Goal: Information Seeking & Learning: Check status

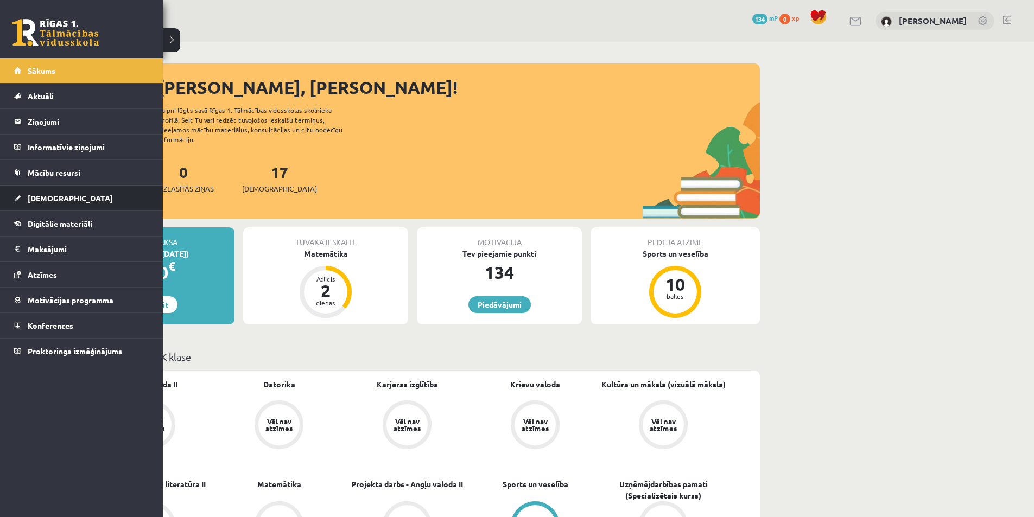
click at [51, 196] on span "[DEMOGRAPHIC_DATA]" at bounding box center [70, 198] width 85 height 10
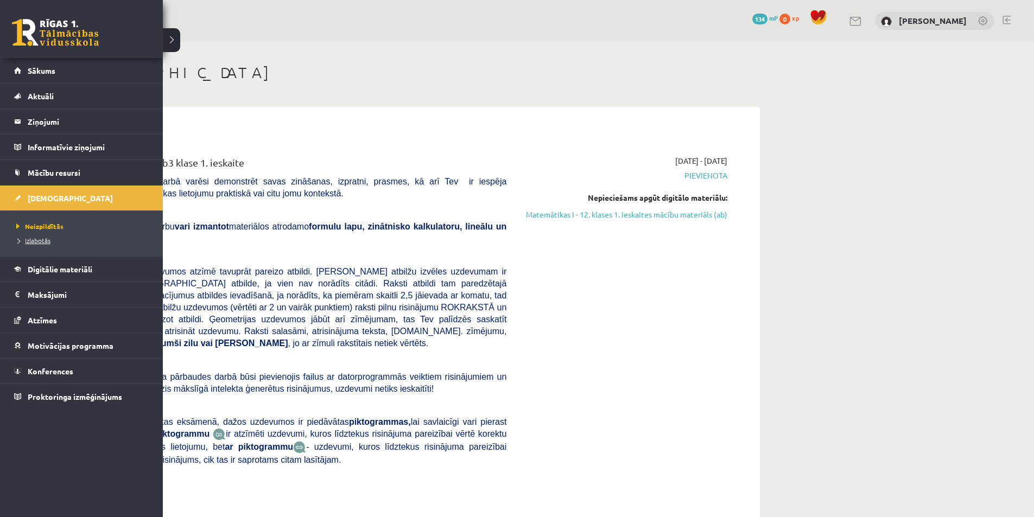
click at [22, 244] on link "Izlabotās" at bounding box center [83, 241] width 138 height 10
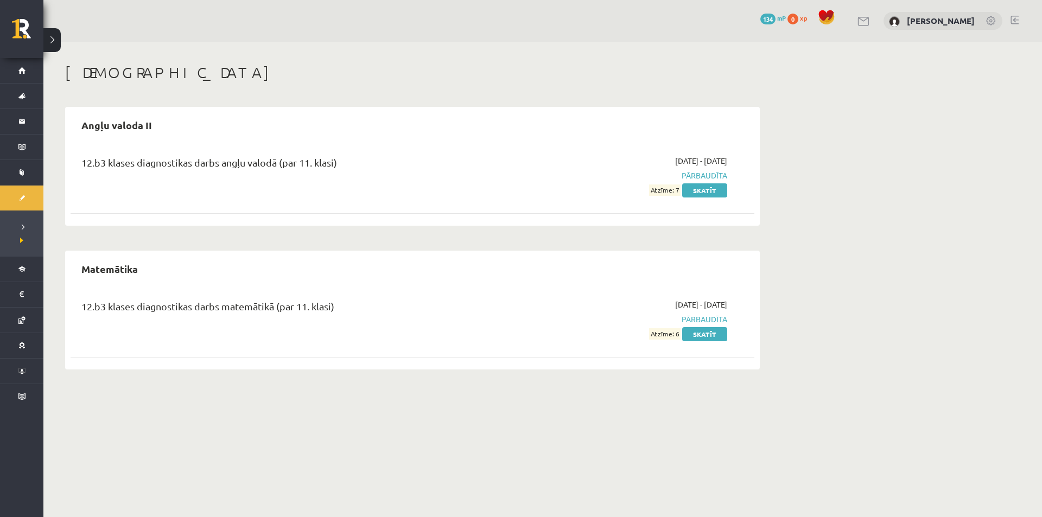
click at [542, 188] on div "2025-09-01 - 2025-09-15 Pārbaudīta Atzīme: 7 Skatīt" at bounding box center [625, 175] width 221 height 41
click at [706, 331] on link "Skatīt" at bounding box center [704, 334] width 45 height 14
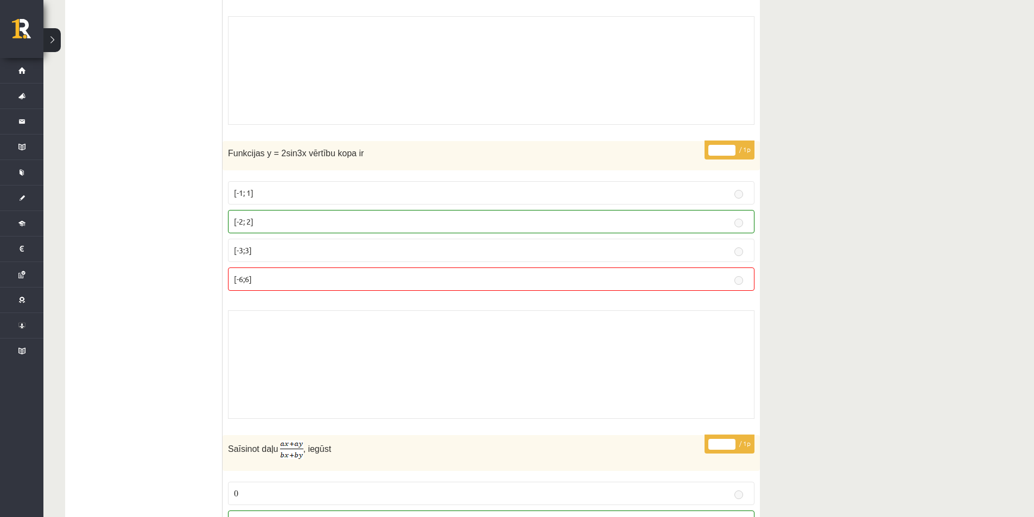
scroll to position [5863, 0]
drag, startPoint x: 276, startPoint y: 150, endPoint x: 284, endPoint y: 150, distance: 8.1
click at [284, 150] on span "Funkcijas y = 2sin3x vērtību kopa ir" at bounding box center [296, 152] width 136 height 9
click at [279, 149] on span "Funkcijas y = 2sin3x vērtību kopa ir" at bounding box center [296, 152] width 136 height 9
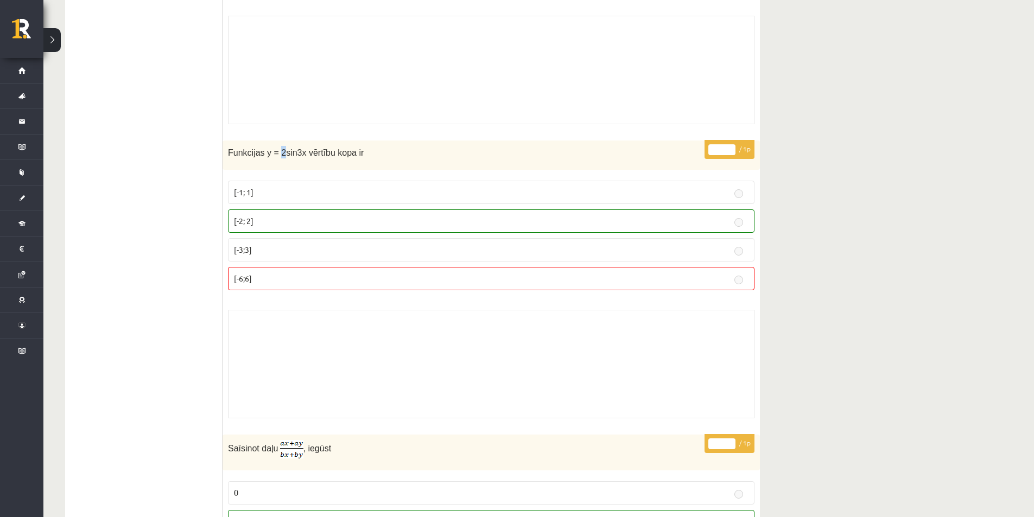
click at [279, 149] on span "Funkcijas y = 2sin3x vērtību kopa ir" at bounding box center [296, 152] width 136 height 9
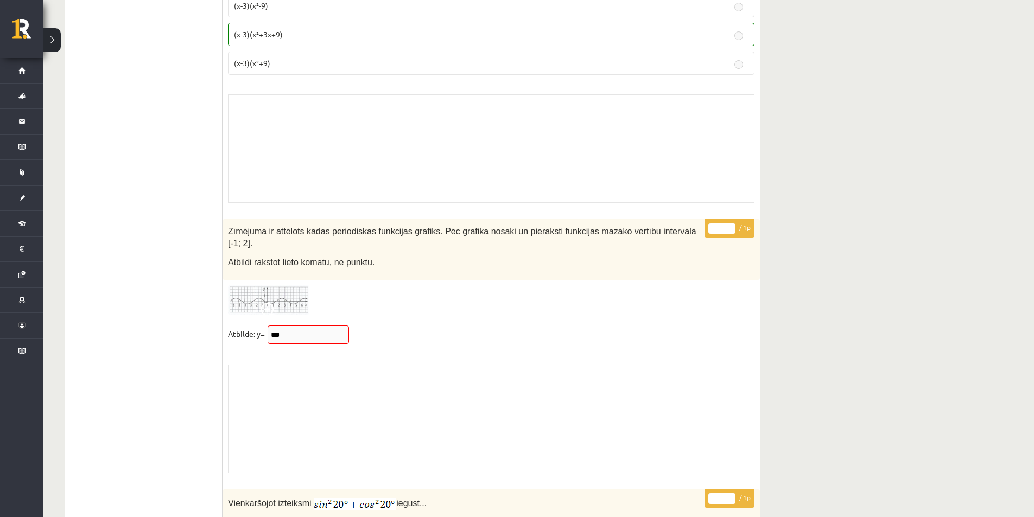
scroll to position [8523, 0]
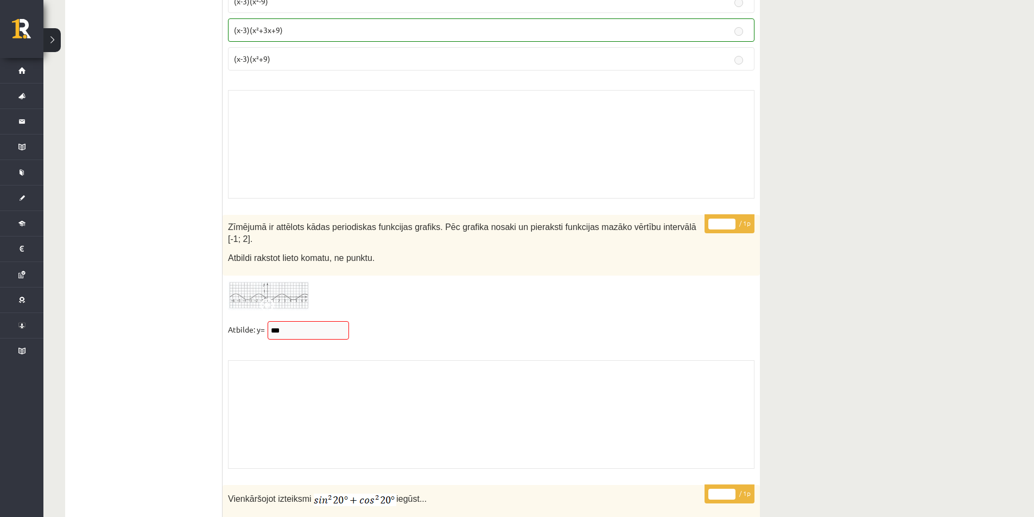
click at [286, 284] on img at bounding box center [268, 296] width 81 height 30
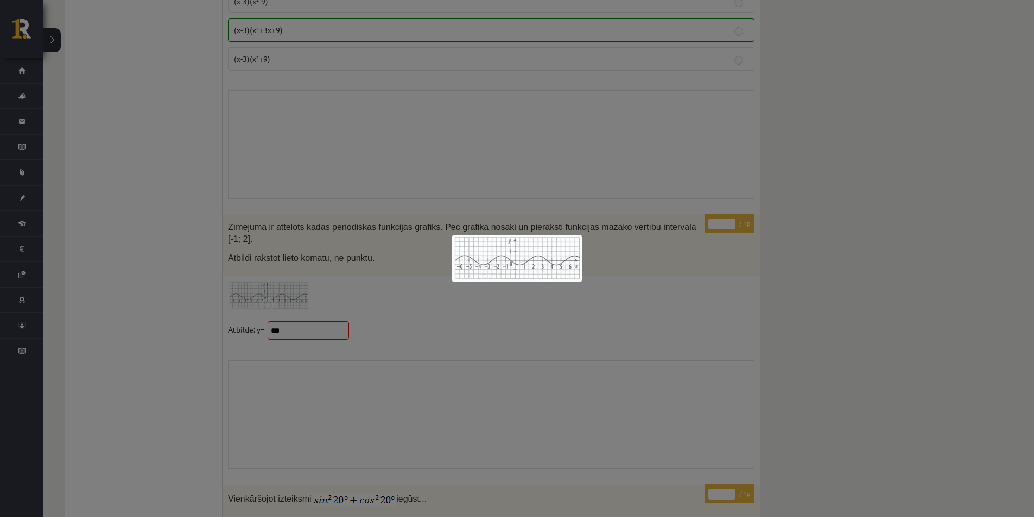
click at [522, 351] on div at bounding box center [517, 258] width 1034 height 517
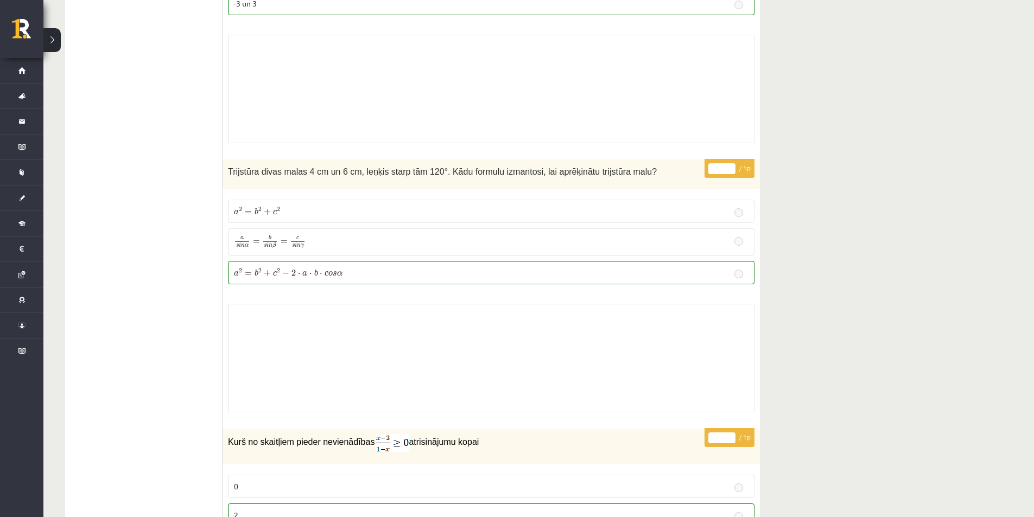
scroll to position [0, 0]
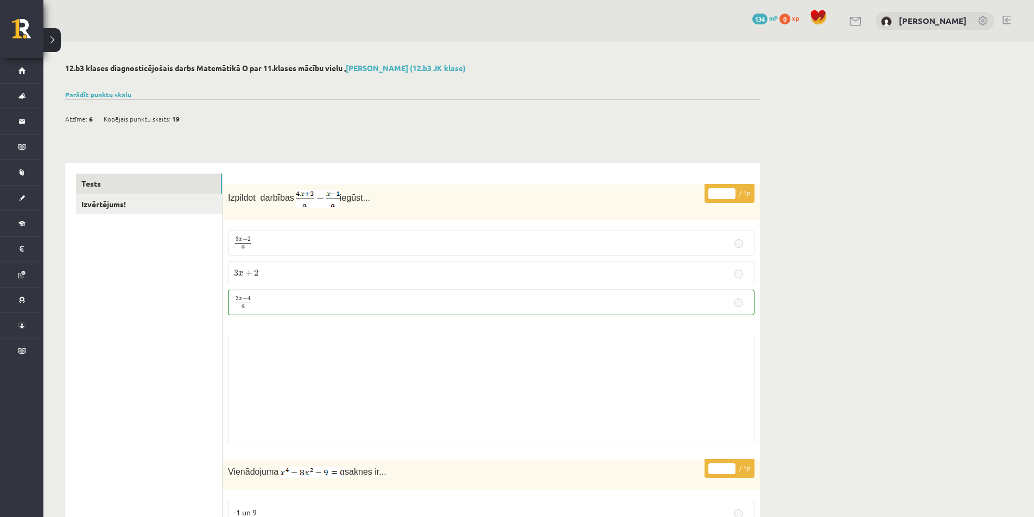
drag, startPoint x: 522, startPoint y: 401, endPoint x: 493, endPoint y: 244, distance: 158.9
click at [103, 91] on link "Parādīt punktu skalu" at bounding box center [98, 94] width 66 height 9
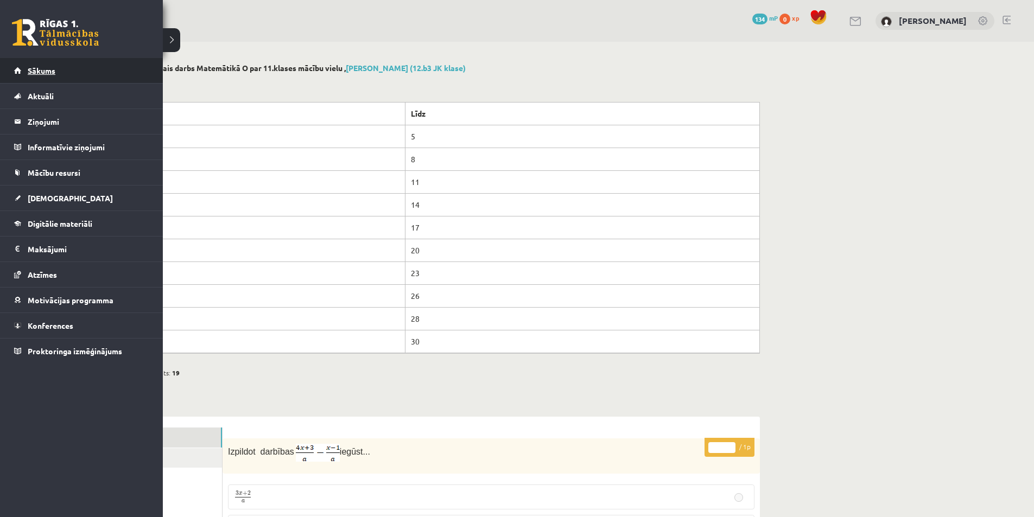
click at [110, 65] on link "Sākums" at bounding box center [81, 70] width 135 height 25
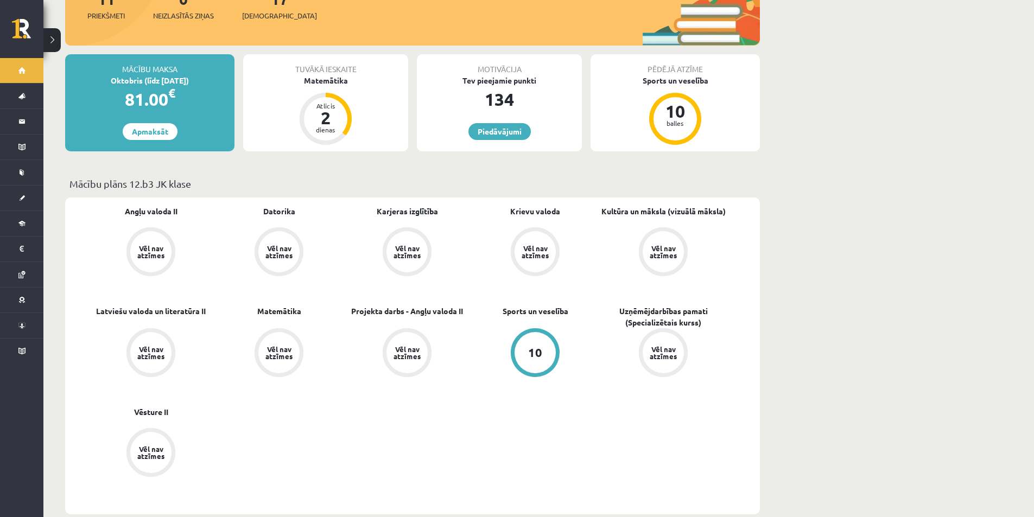
scroll to position [54, 0]
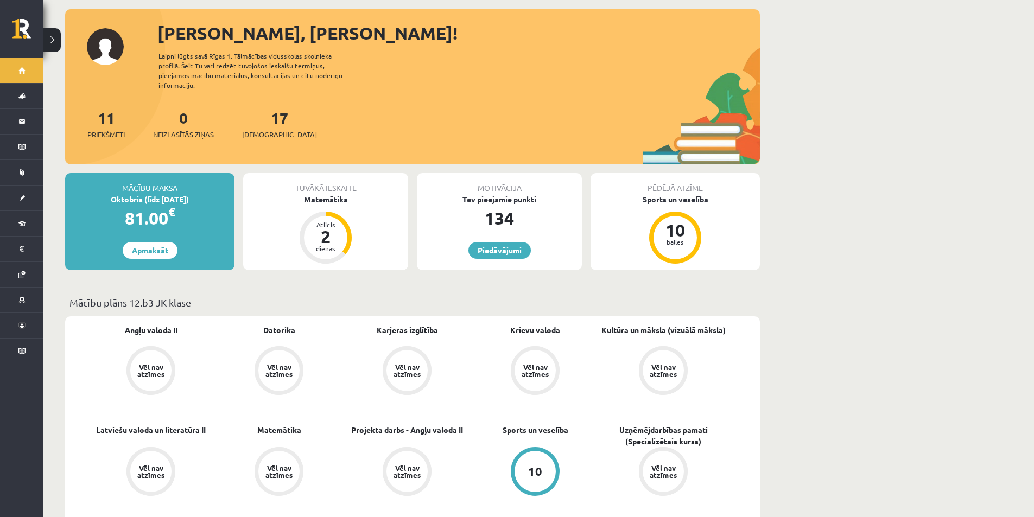
click at [503, 242] on link "Piedāvājumi" at bounding box center [500, 250] width 62 height 17
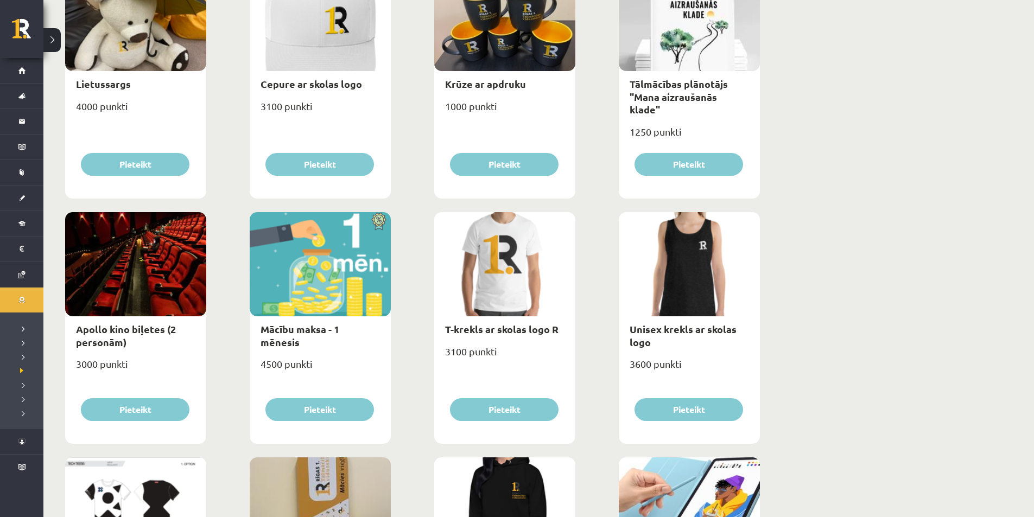
scroll to position [217, 0]
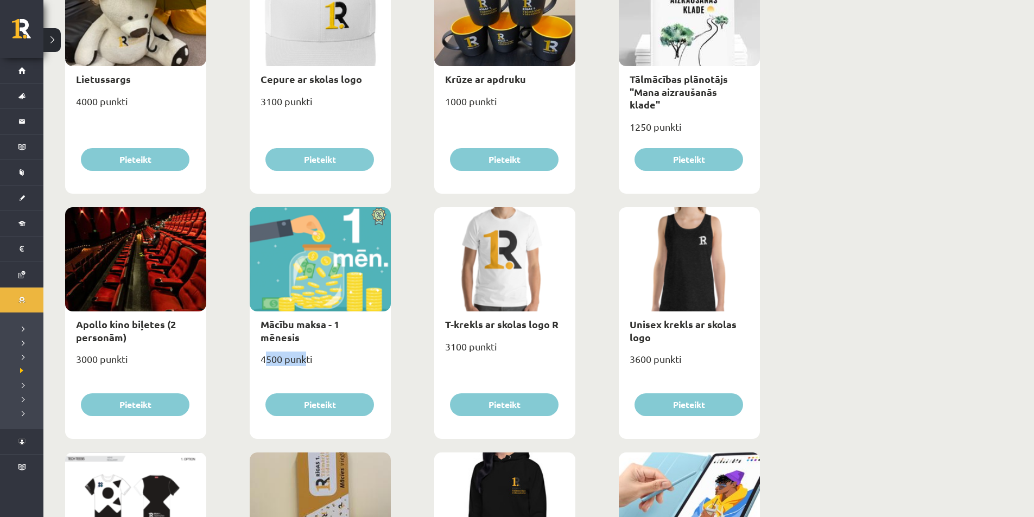
drag, startPoint x: 264, startPoint y: 349, endPoint x: 305, endPoint y: 347, distance: 40.7
click at [305, 350] on div "4500 punkti" at bounding box center [320, 363] width 141 height 27
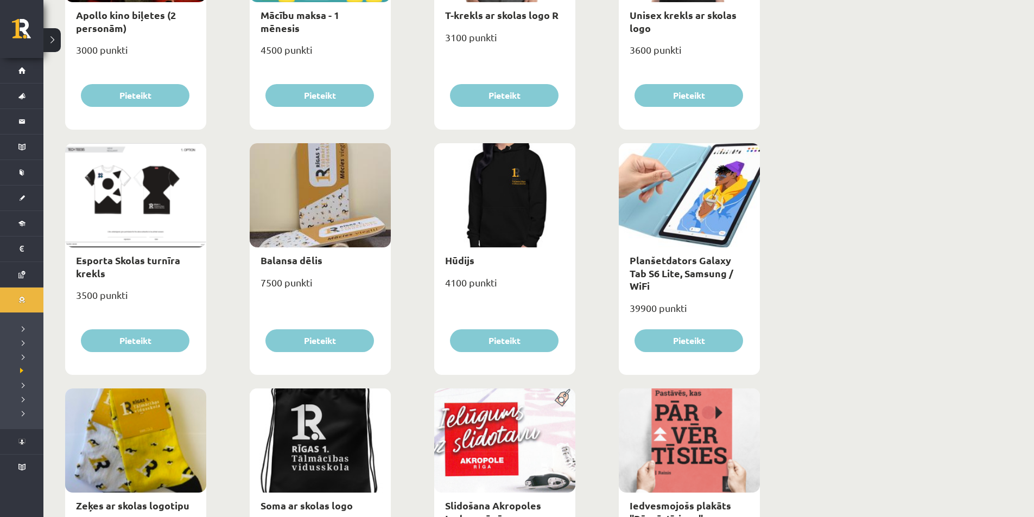
scroll to position [543, 0]
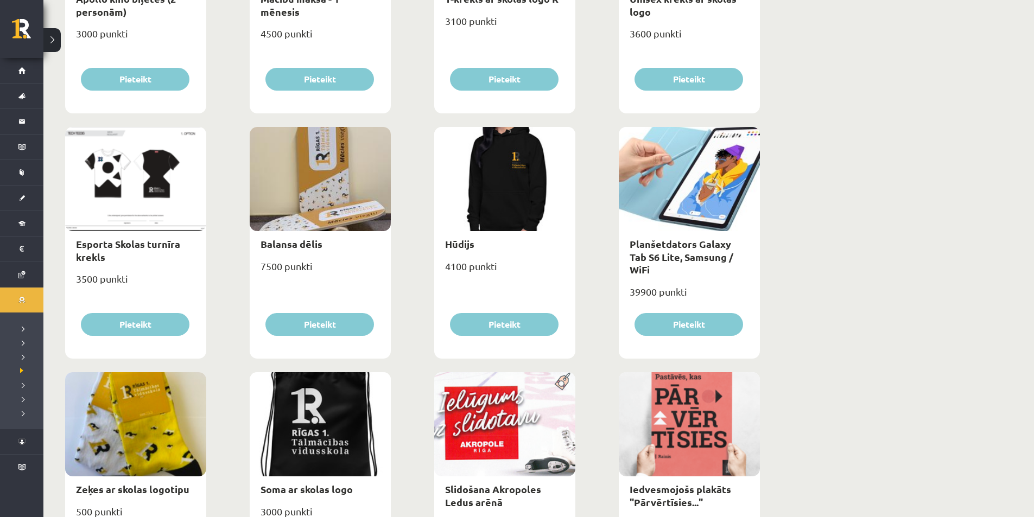
click at [128, 206] on div at bounding box center [135, 179] width 141 height 104
click at [111, 193] on div at bounding box center [135, 179] width 141 height 104
click at [134, 243] on link "Esporta Skolas turnīra krekls" at bounding box center [128, 250] width 104 height 25
type input "*"
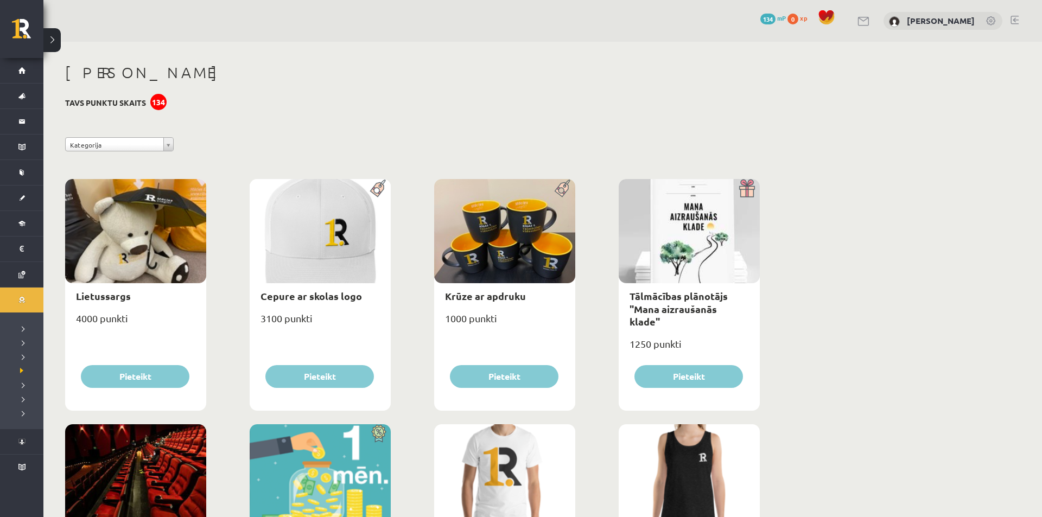
select select "*"
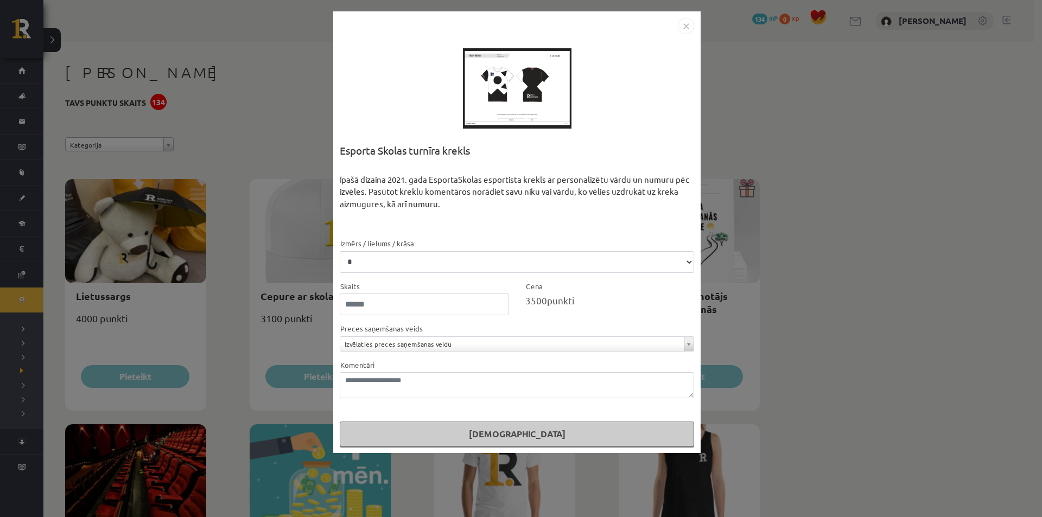
click at [547, 82] on div at bounding box center [517, 88] width 109 height 109
click at [746, 54] on div "**********" at bounding box center [521, 258] width 1042 height 517
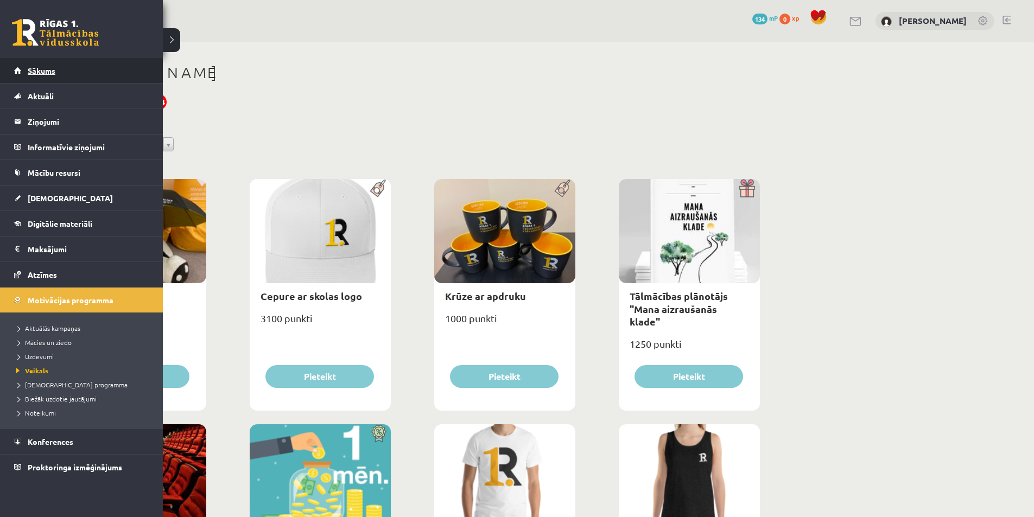
click at [48, 74] on span "Sākums" at bounding box center [42, 71] width 28 height 10
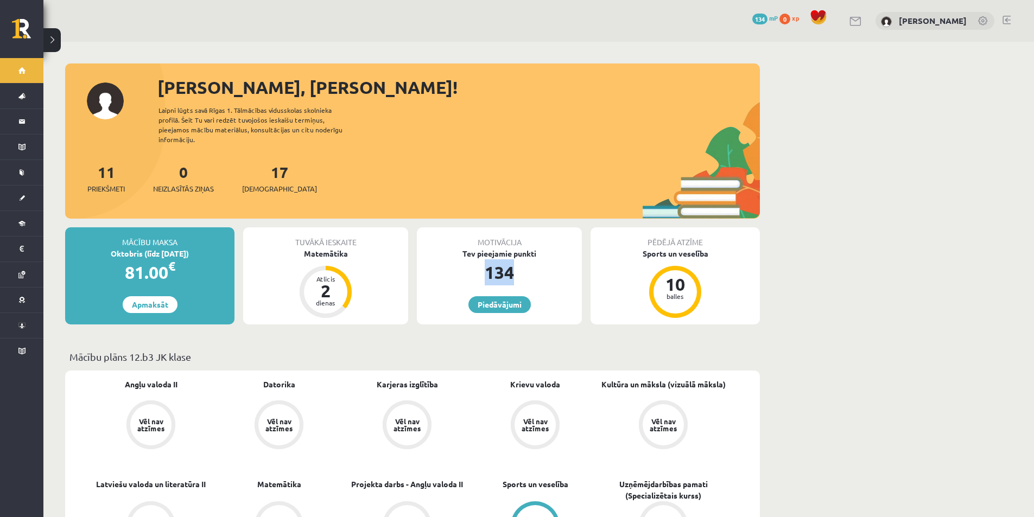
drag, startPoint x: 484, startPoint y: 263, endPoint x: 514, endPoint y: 262, distance: 29.9
click at [514, 262] on div "134" at bounding box center [499, 273] width 165 height 26
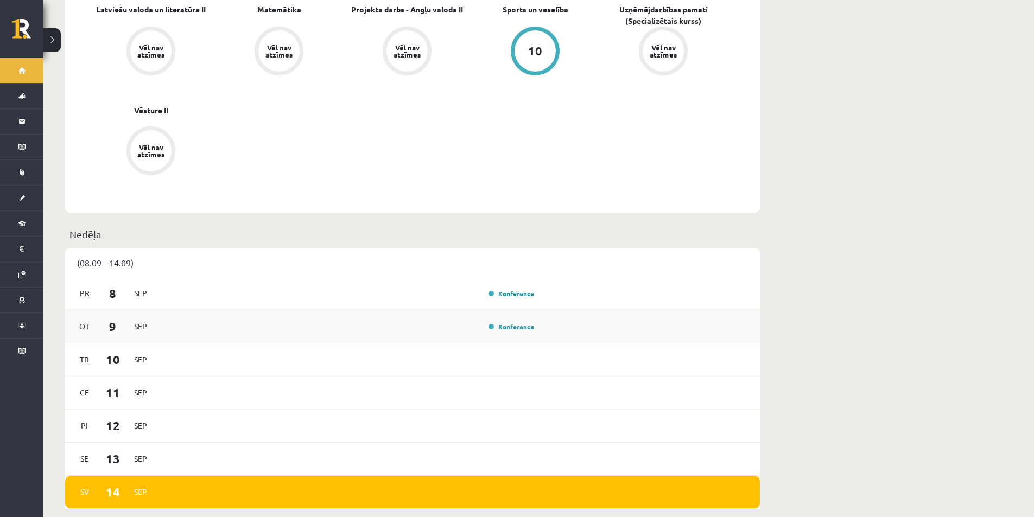
scroll to position [489, 0]
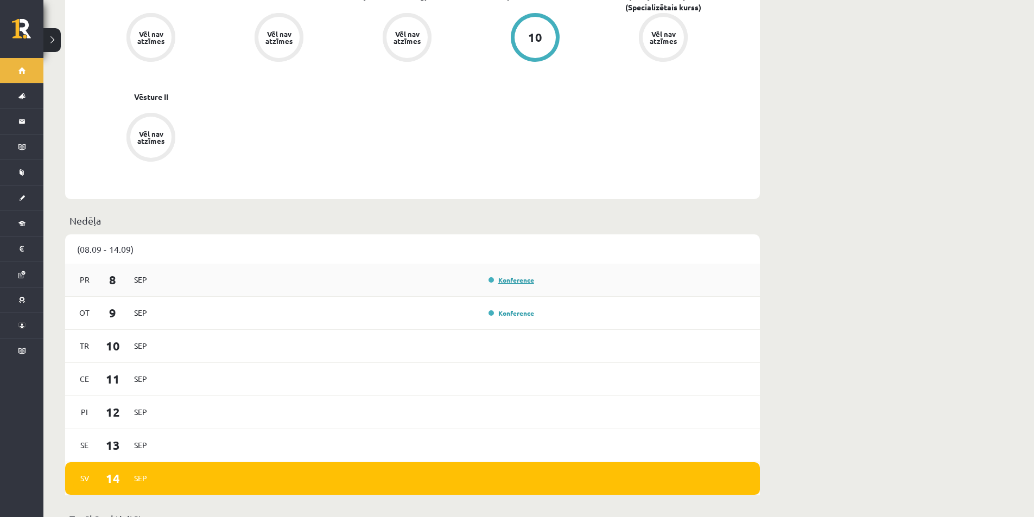
click at [523, 276] on link "Konference" at bounding box center [512, 280] width 46 height 9
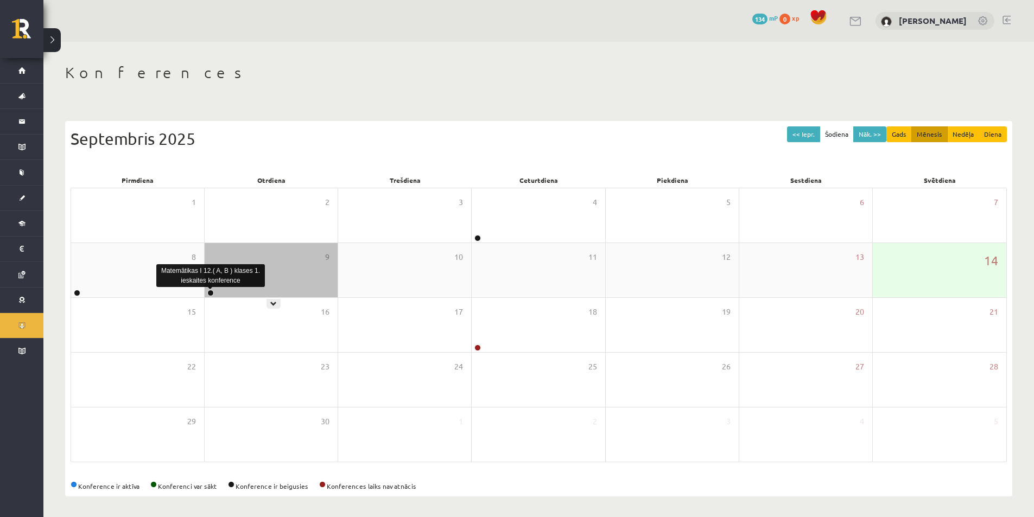
click at [211, 295] on link at bounding box center [210, 293] width 7 height 7
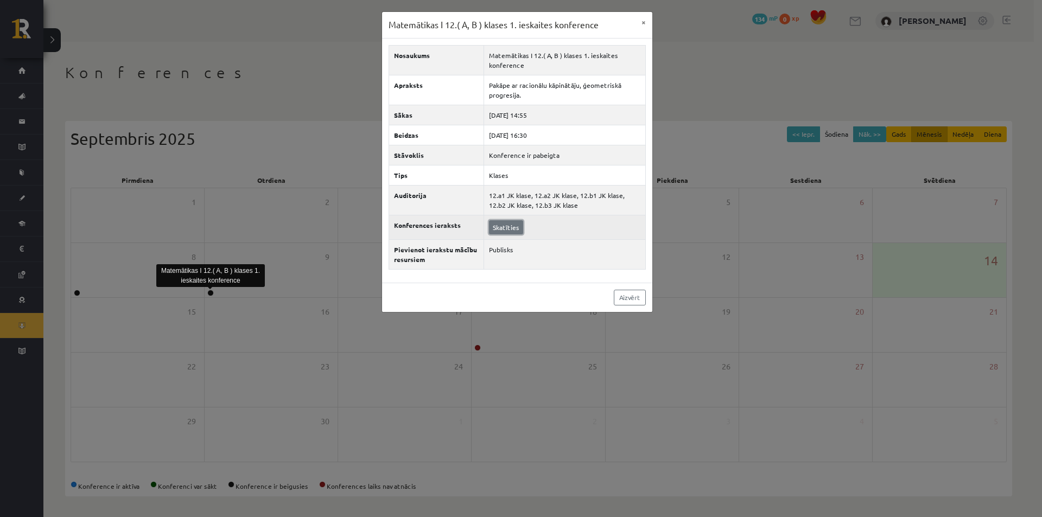
click at [501, 226] on link "Skatīties" at bounding box center [506, 227] width 34 height 14
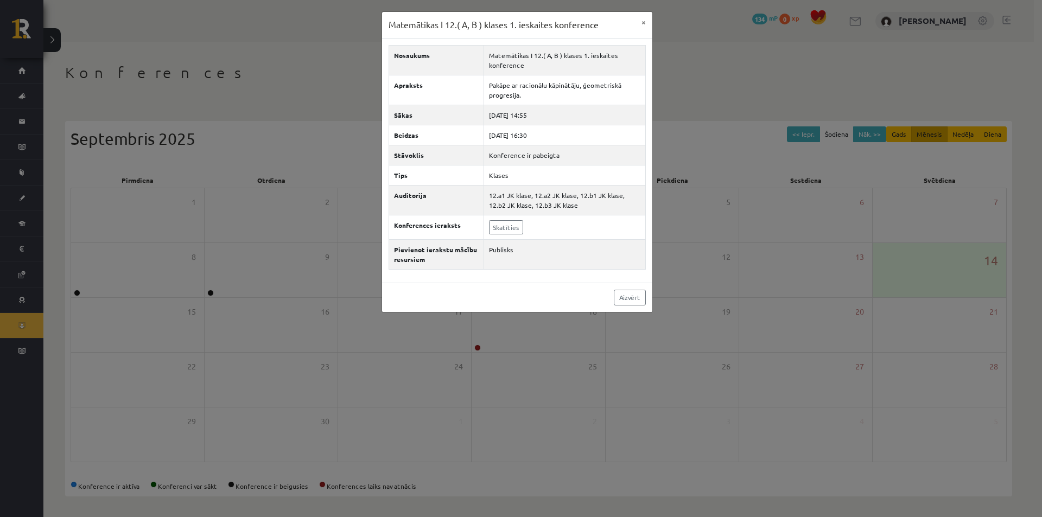
click at [301, 199] on div "Matemātikas I 12.( A, B ) klases 1. ieskaites konference × Nosaukums Matemātika…" at bounding box center [521, 258] width 1042 height 517
